Goal: Navigation & Orientation: Find specific page/section

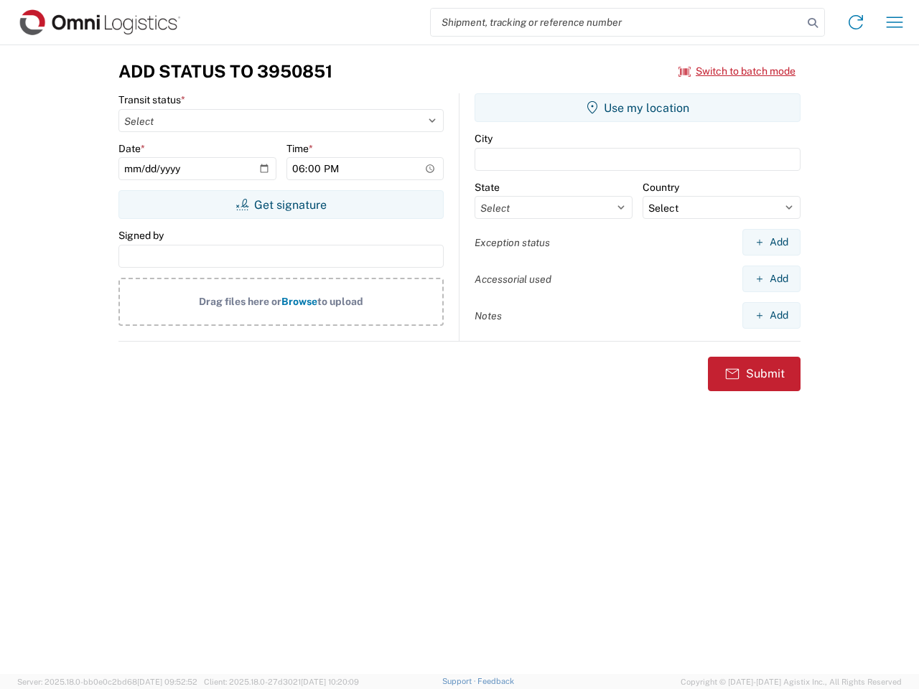
click at [617, 22] on input "search" at bounding box center [617, 22] width 372 height 27
click at [813, 23] on icon at bounding box center [813, 23] width 20 height 20
click at [856, 22] on icon at bounding box center [855, 22] width 23 height 23
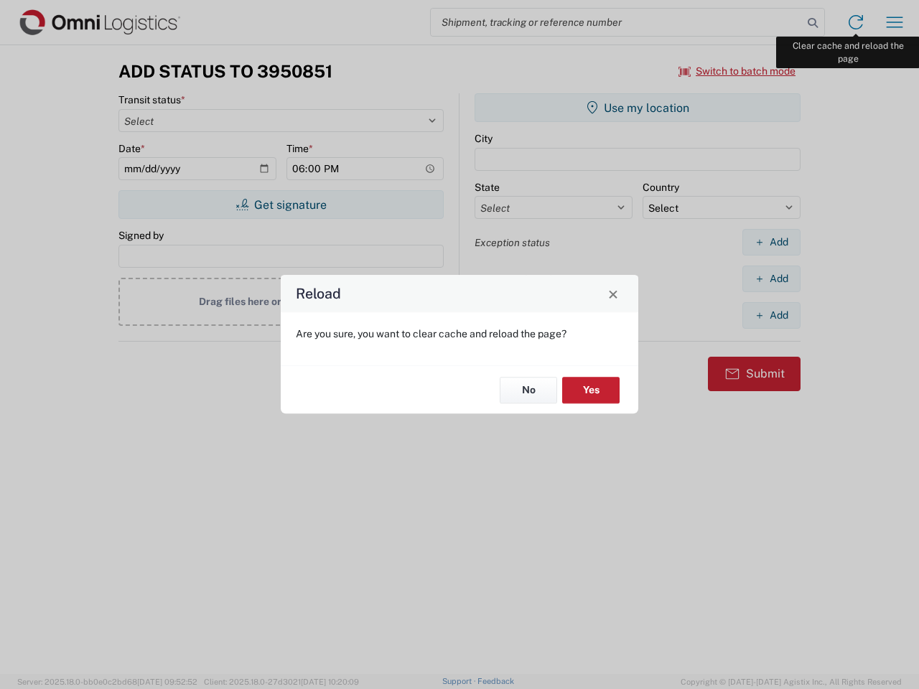
click at [894, 22] on div "Reload Are you sure, you want to clear cache and reload the page? No Yes" at bounding box center [459, 344] width 919 height 689
click at [737, 71] on div "Reload Are you sure, you want to clear cache and reload the page? No Yes" at bounding box center [459, 344] width 919 height 689
click at [281, 205] on div "Reload Are you sure, you want to clear cache and reload the page? No Yes" at bounding box center [459, 344] width 919 height 689
click at [637, 108] on div "Reload Are you sure, you want to clear cache and reload the page? No Yes" at bounding box center [459, 344] width 919 height 689
click at [771, 242] on div "Reload Are you sure, you want to clear cache and reload the page? No Yes" at bounding box center [459, 344] width 919 height 689
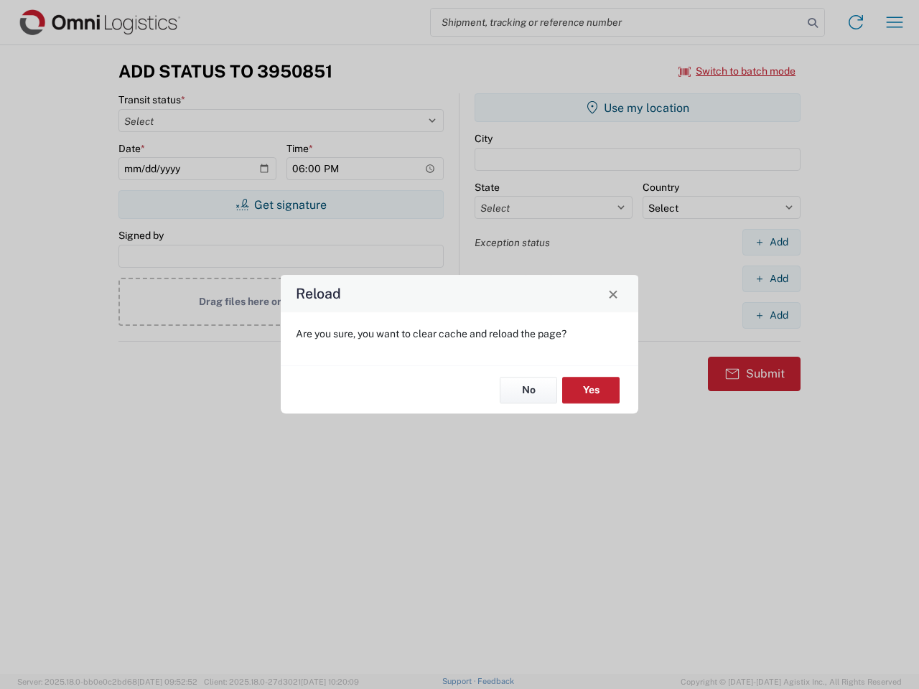
click at [771, 279] on div "Reload Are you sure, you want to clear cache and reload the page? No Yes" at bounding box center [459, 344] width 919 height 689
click at [771, 315] on div "Reload Are you sure, you want to clear cache and reload the page? No Yes" at bounding box center [459, 344] width 919 height 689
